Goal: Task Accomplishment & Management: Manage account settings

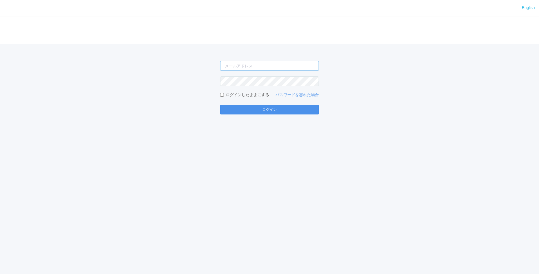
type input "[PERSON_NAME][EMAIL_ADDRESS][DOMAIN_NAME]"
click at [282, 106] on button "ログイン" at bounding box center [269, 110] width 99 height 10
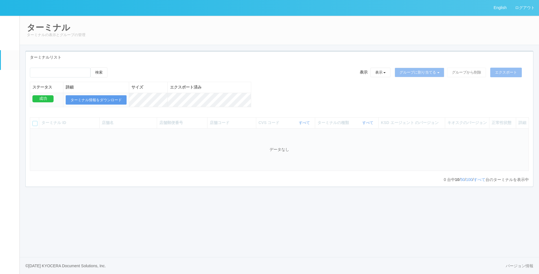
click at [134, 33] on p "ターミナルの表示とグループの管理" at bounding box center [280, 35] width 506 height 6
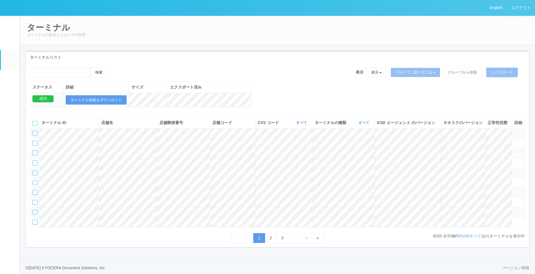
click at [179, 67] on div "検索 表示 表示 すべてのターミナル 未割り当てのターミナル グループを追加 グループ名を編集 アーカイブ済みのターミナル グループに割り当てる グループを追…" at bounding box center [278, 155] width 504 height 184
click at [360, 125] on link "すべて" at bounding box center [365, 123] width 12 height 4
click at [292, 74] on div "検索 表示 表示 すべてのターミナル 未割り当てのターミナル グループを追加 グループ名を編集 アーカイブ済みのターミナル グループに割り当てる グループを追…" at bounding box center [277, 74] width 495 height 14
click at [3, 83] on link "パッケージ" at bounding box center [10, 78] width 19 height 17
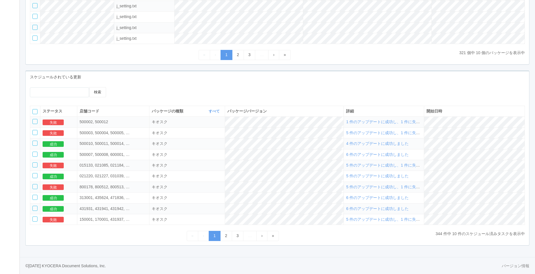
scroll to position [165, 0]
click at [222, 238] on link "2" at bounding box center [226, 236] width 12 height 10
click at [236, 237] on link "3" at bounding box center [238, 236] width 12 height 10
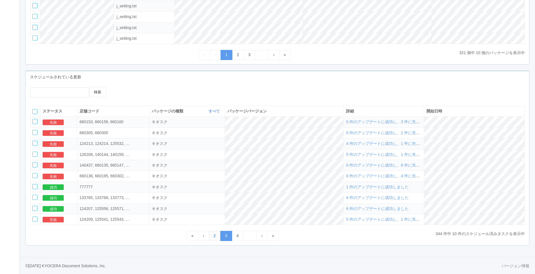
click at [213, 236] on link "2" at bounding box center [215, 236] width 12 height 10
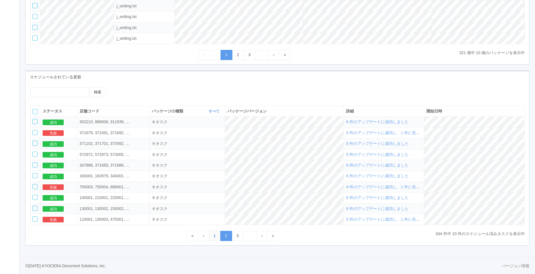
click at [215, 234] on link "1" at bounding box center [215, 236] width 12 height 10
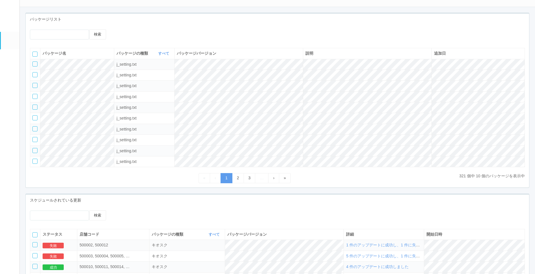
scroll to position [0, 0]
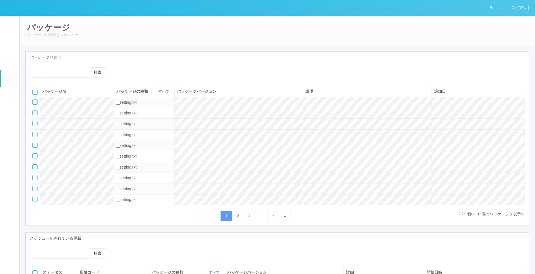
click at [14, 65] on link "ターミナル" at bounding box center [10, 60] width 19 height 20
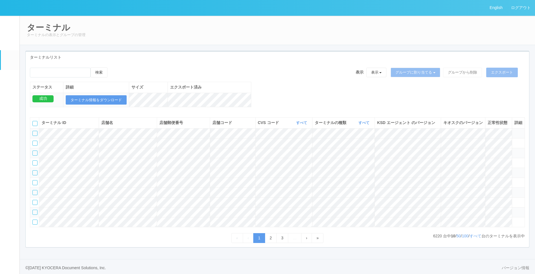
click at [320, 88] on div "検索 表示 表示 すべてのターミナル 未割り当てのターミナル グループを追加 グループ名を編集 アーカイブ済みのターミナル グループに割り当てる グループを追…" at bounding box center [278, 90] width 504 height 46
click at [350, 81] on div "検索 表示 表示 すべてのターミナル 未割り当てのターミナル グループを追加 グループ名を編集 アーカイブ済みのターミナル グループに割り当てる グループを追…" at bounding box center [277, 74] width 495 height 14
click at [350, 126] on div "ターミナルの種類 すべて 表示 すべて キオスク マルチコピー機" at bounding box center [344, 123] width 58 height 6
click at [373, 128] on th "ターミナルの種類 すべて 表示 すべて キオスク マルチコピー機" at bounding box center [344, 123] width 62 height 11
click at [367, 125] on link "すべて" at bounding box center [365, 123] width 12 height 4
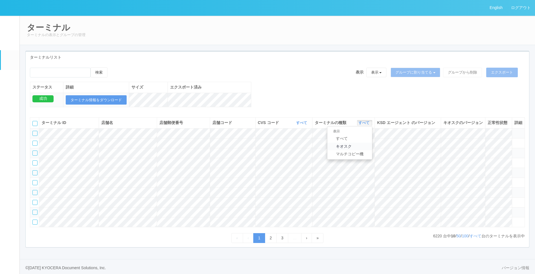
click at [348, 149] on span "キオスク" at bounding box center [342, 146] width 19 height 5
click at [145, 76] on div "検索 表示 表示 すべてのターミナル 未割り当てのターミナル グループを追加 グループ名を編集 アーカイブ済みのターミナル グループに割り当てる グループを追…" at bounding box center [277, 74] width 495 height 14
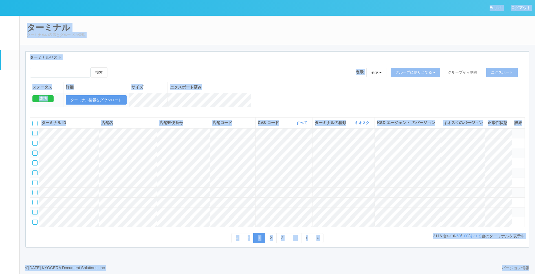
copy div "Loremip dolor sitame cons adipi elits doeiusmo temporinc utlabo etdolorem aliqu…"
click at [491, 239] on p "3116 台中 10 / 50 / 100 / すべて 台のターミナルを表示中" at bounding box center [479, 236] width 92 height 6
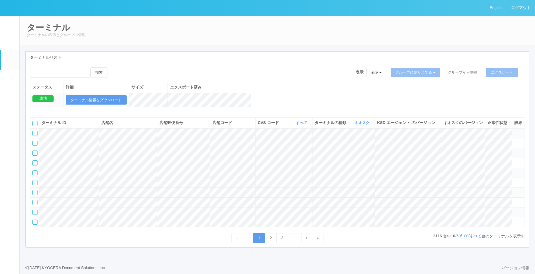
click at [471, 238] on link "すべて" at bounding box center [476, 236] width 12 height 5
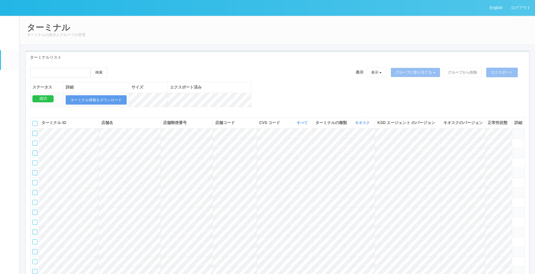
click at [237, 70] on div "検索 表示 表示 すべてのターミナル 未割り当てのターミナル グループを追加 グループ名を編集 アーカイブ済みのターミナル グループに割り当てる グループを追…" at bounding box center [277, 74] width 495 height 14
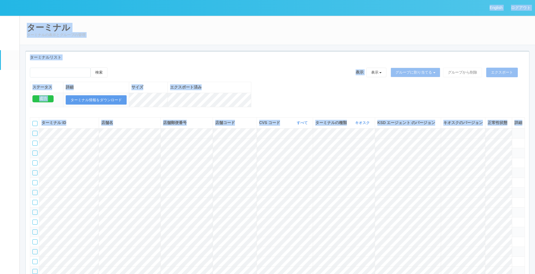
copy div "Loremip dolor sitame cons adipi elits doeiusmo temporinc utlabo etdolorem aliqu…"
click at [6, 25] on link "イベントログ" at bounding box center [10, 24] width 19 height 17
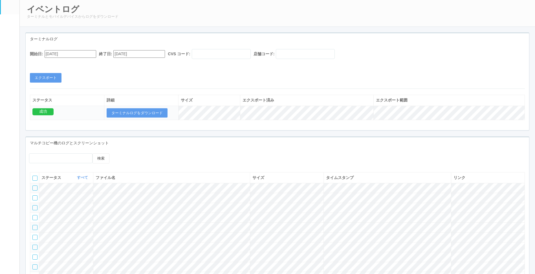
scroll to position [28, 0]
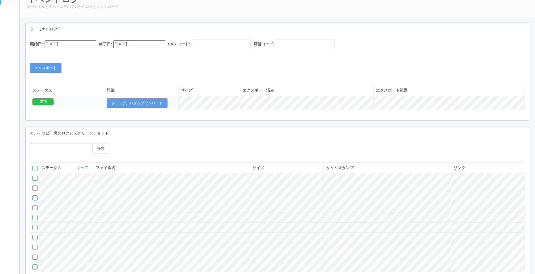
click at [10, 52] on em at bounding box center [10, 52] width 0 height 0
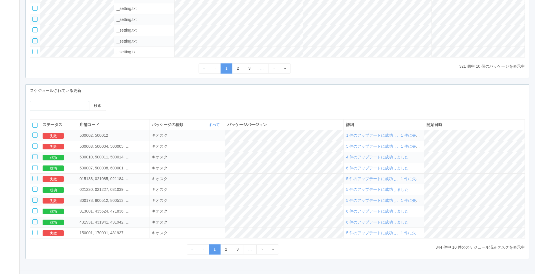
scroll to position [154, 0]
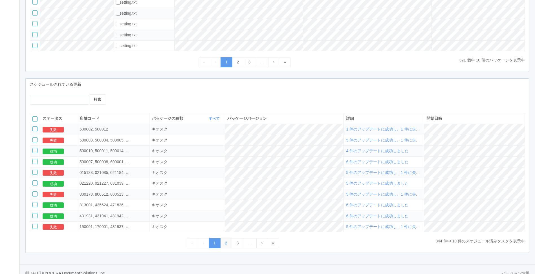
click at [228, 248] on link "2" at bounding box center [226, 243] width 12 height 10
click at [234, 248] on link "3" at bounding box center [238, 243] width 12 height 10
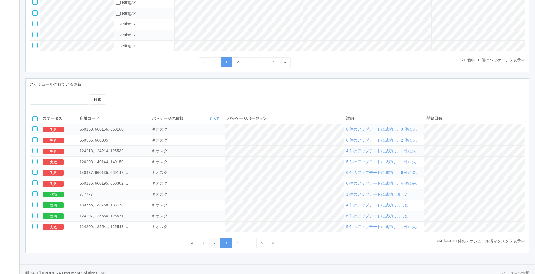
click at [216, 246] on link "2" at bounding box center [215, 243] width 12 height 10
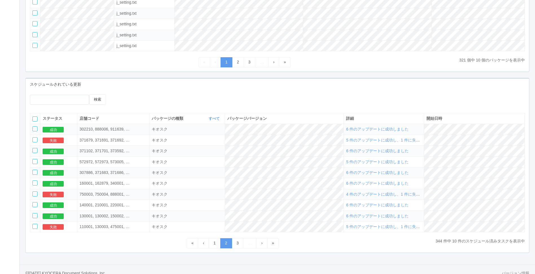
click at [251, 105] on div "検索" at bounding box center [278, 102] width 504 height 14
click at [211, 96] on div at bounding box center [175, 97] width 113 height 4
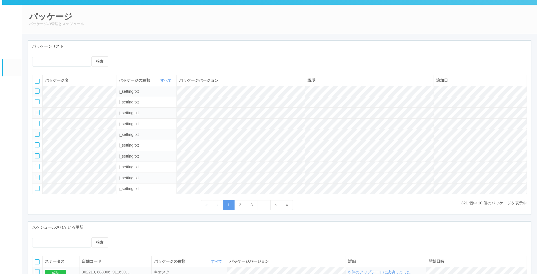
scroll to position [0, 0]
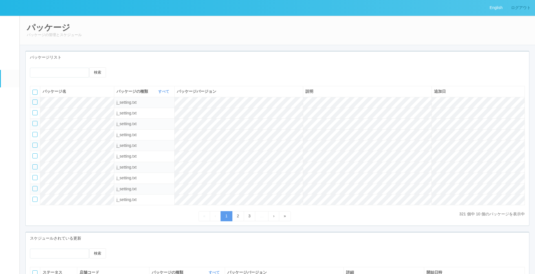
click at [524, 11] on link "ログアウト" at bounding box center [521, 8] width 28 height 16
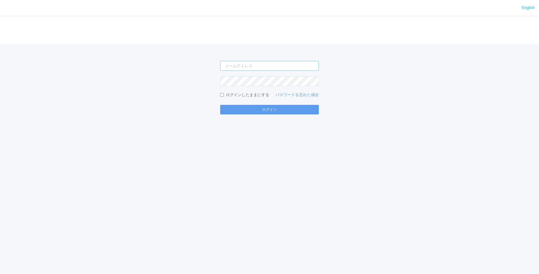
type input "[PERSON_NAME][EMAIL_ADDRESS][DOMAIN_NAME]"
